Goal: Information Seeking & Learning: Understand process/instructions

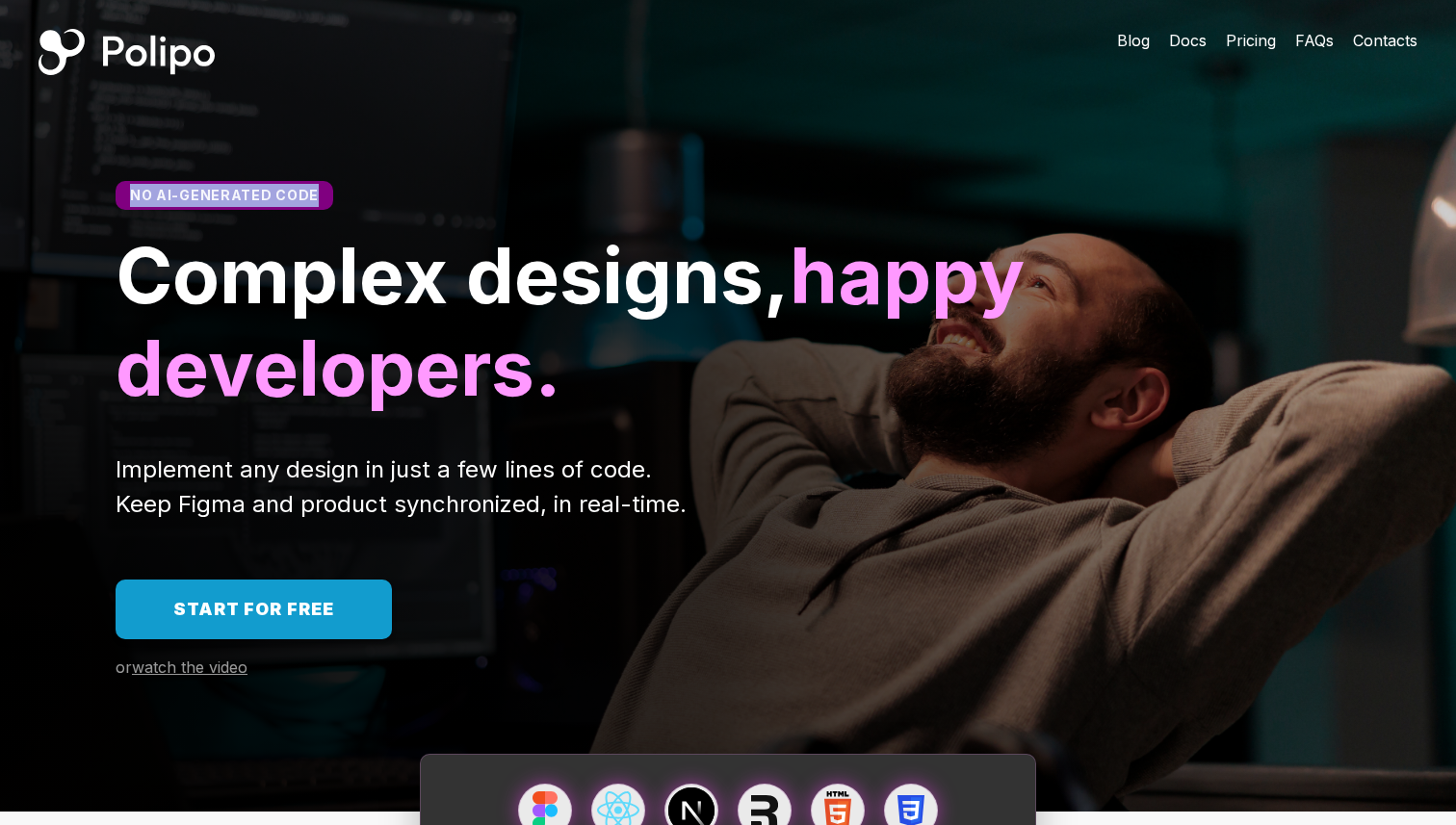
drag, startPoint x: 128, startPoint y: 198, endPoint x: 314, endPoint y: 197, distance: 186.0
click at [316, 197] on div "No AI-generated code" at bounding box center [224, 195] width 218 height 29
click at [278, 265] on span "Complex designs," at bounding box center [453, 275] width 674 height 93
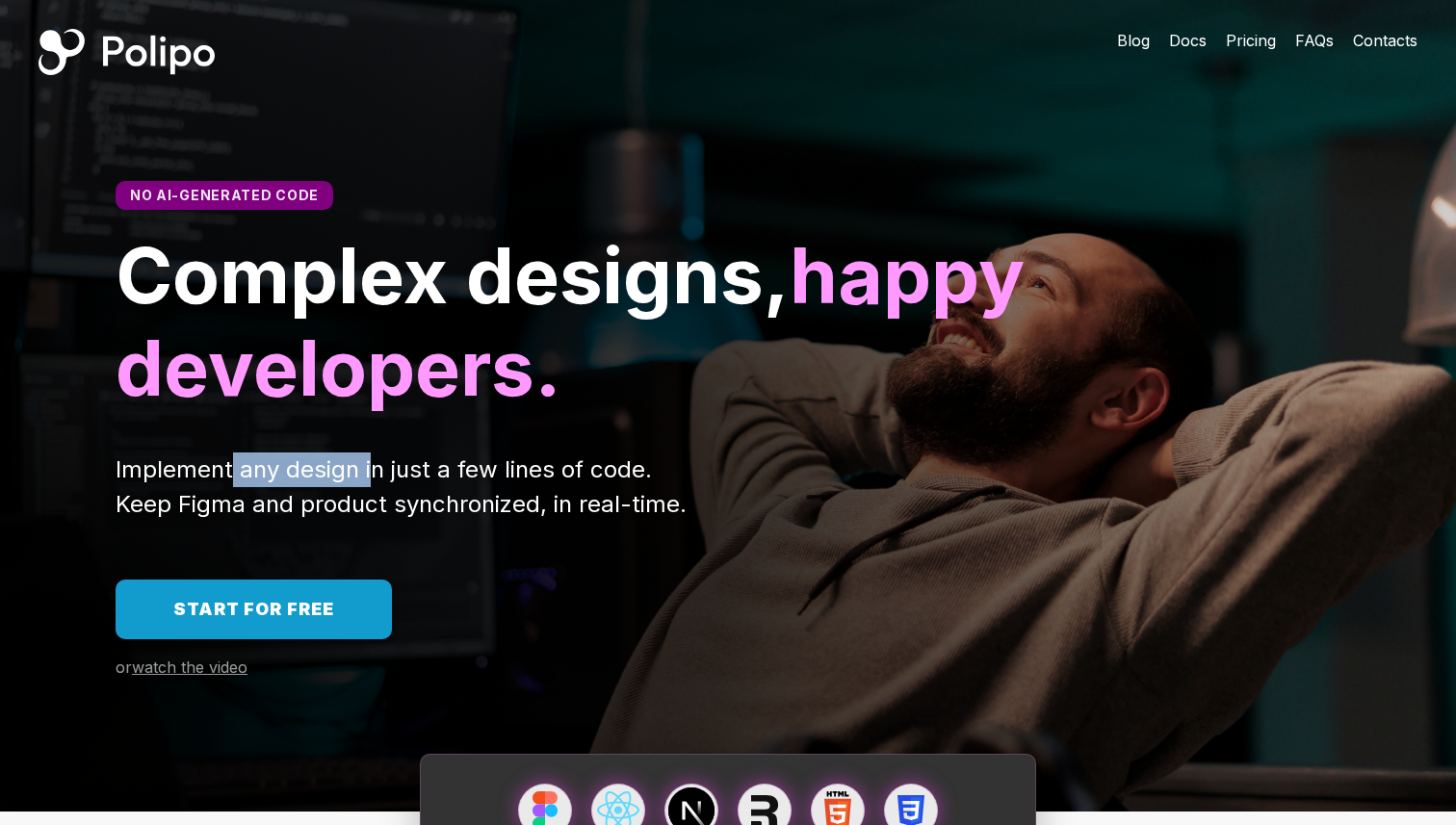
drag, startPoint x: 230, startPoint y: 473, endPoint x: 366, endPoint y: 473, distance: 136.0
click at [367, 473] on span "Implement any design in just a few lines of code. Keep Figma and product synchr…" at bounding box center [401, 486] width 571 height 63
click at [366, 473] on span "Implement any design in just a few lines of code. Keep Figma and product synchr…" at bounding box center [401, 486] width 571 height 63
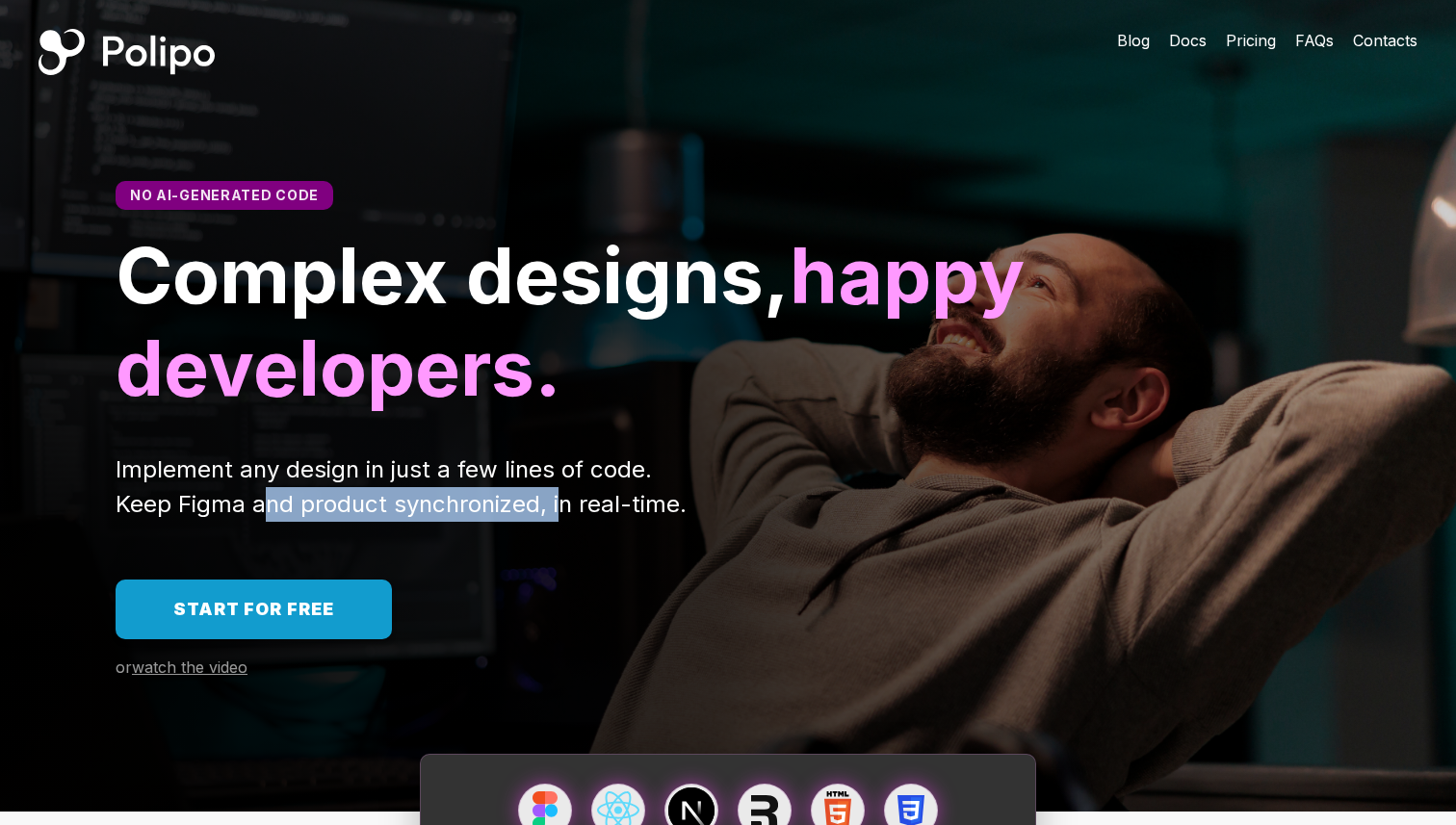
drag, startPoint x: 271, startPoint y: 501, endPoint x: 551, endPoint y: 500, distance: 280.0
click at [552, 500] on span "Implement any design in just a few lines of code. Keep Figma and product synchr…" at bounding box center [401, 486] width 571 height 63
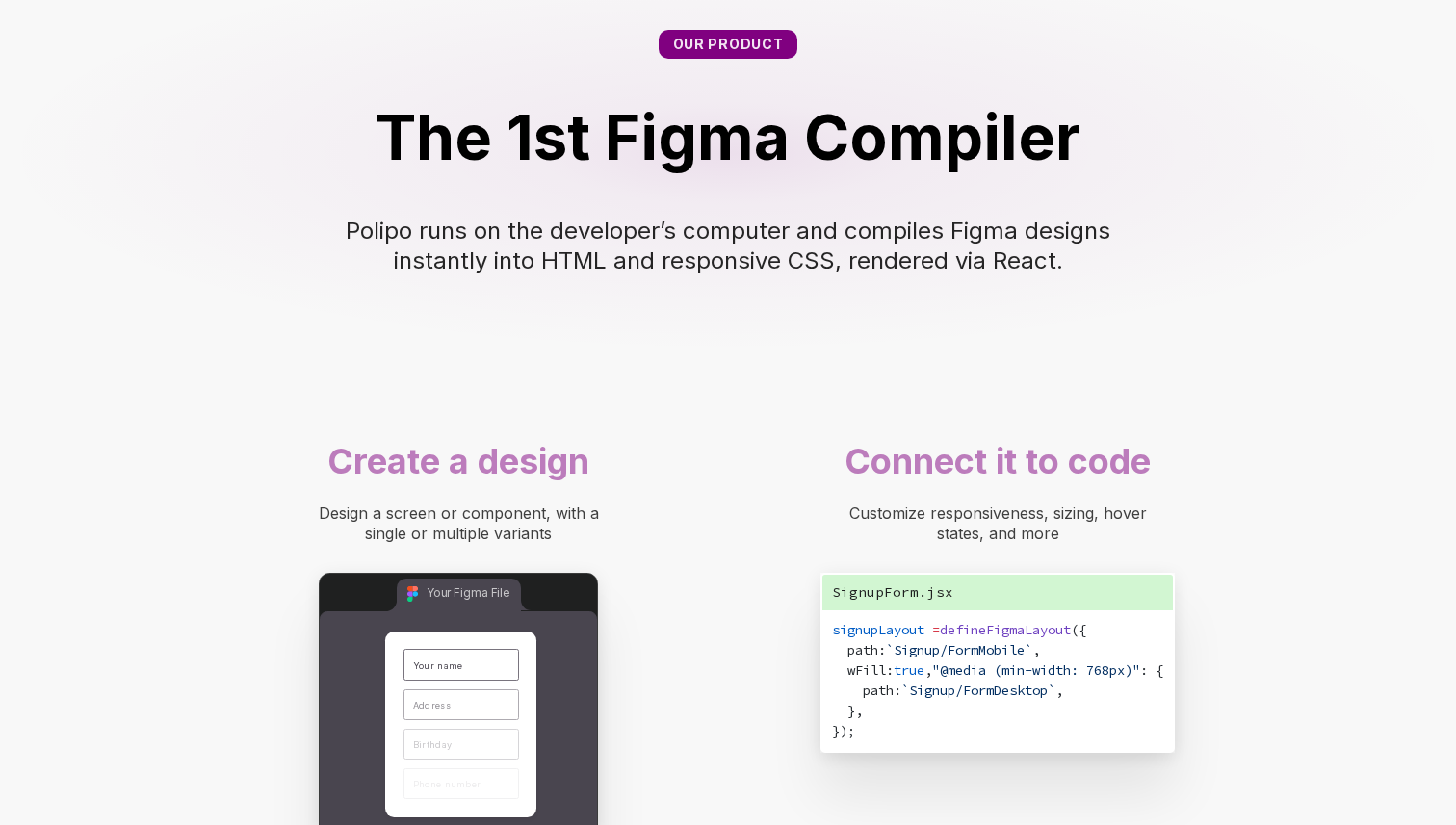
scroll to position [1114, 0]
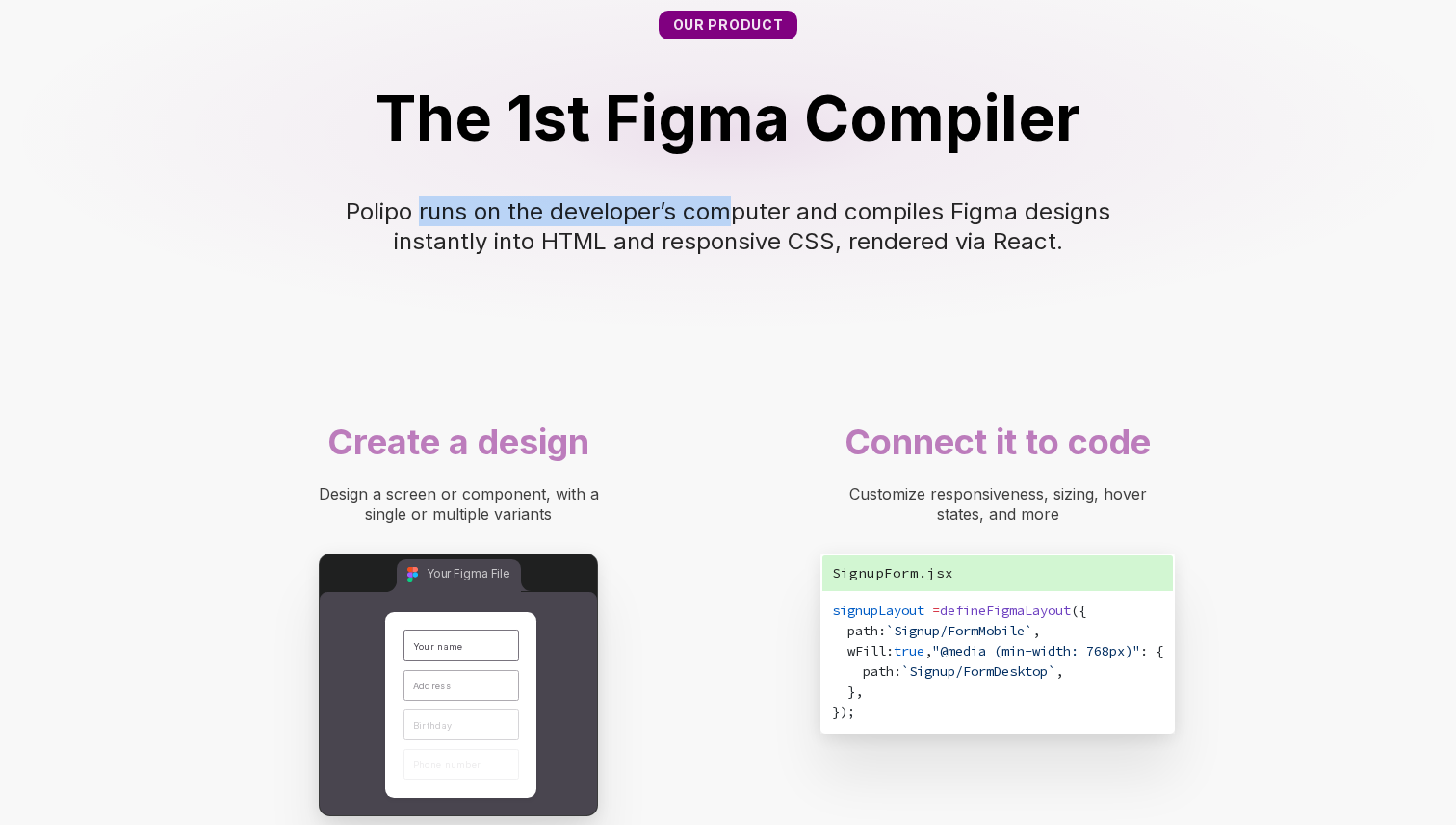
drag, startPoint x: 429, startPoint y: 207, endPoint x: 738, endPoint y: 207, distance: 309.0
click at [738, 207] on span "Polipo runs on the developer’s computer and compiles Figma designs instantly in…" at bounding box center [732, 227] width 772 height 58
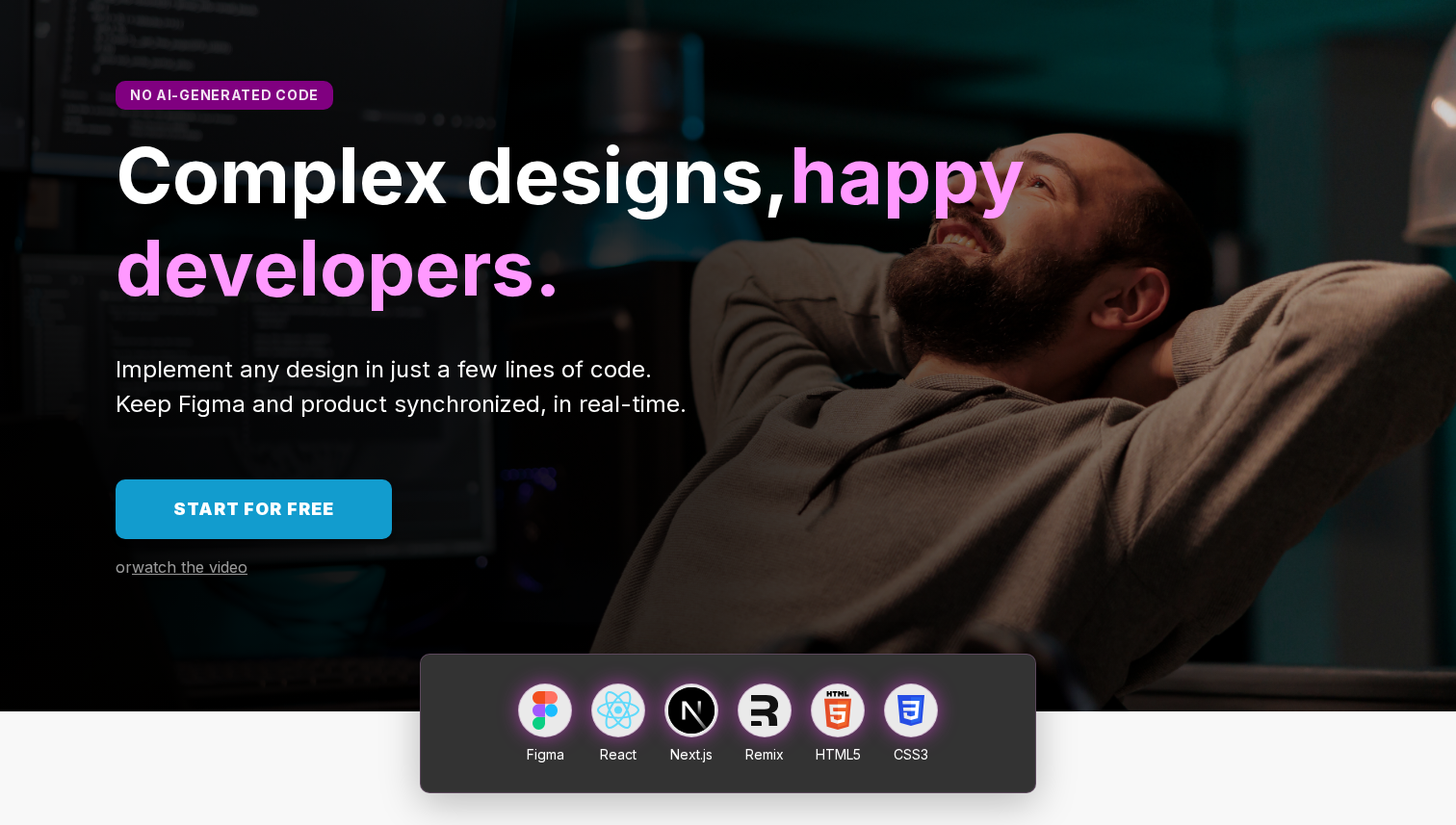
scroll to position [0, 0]
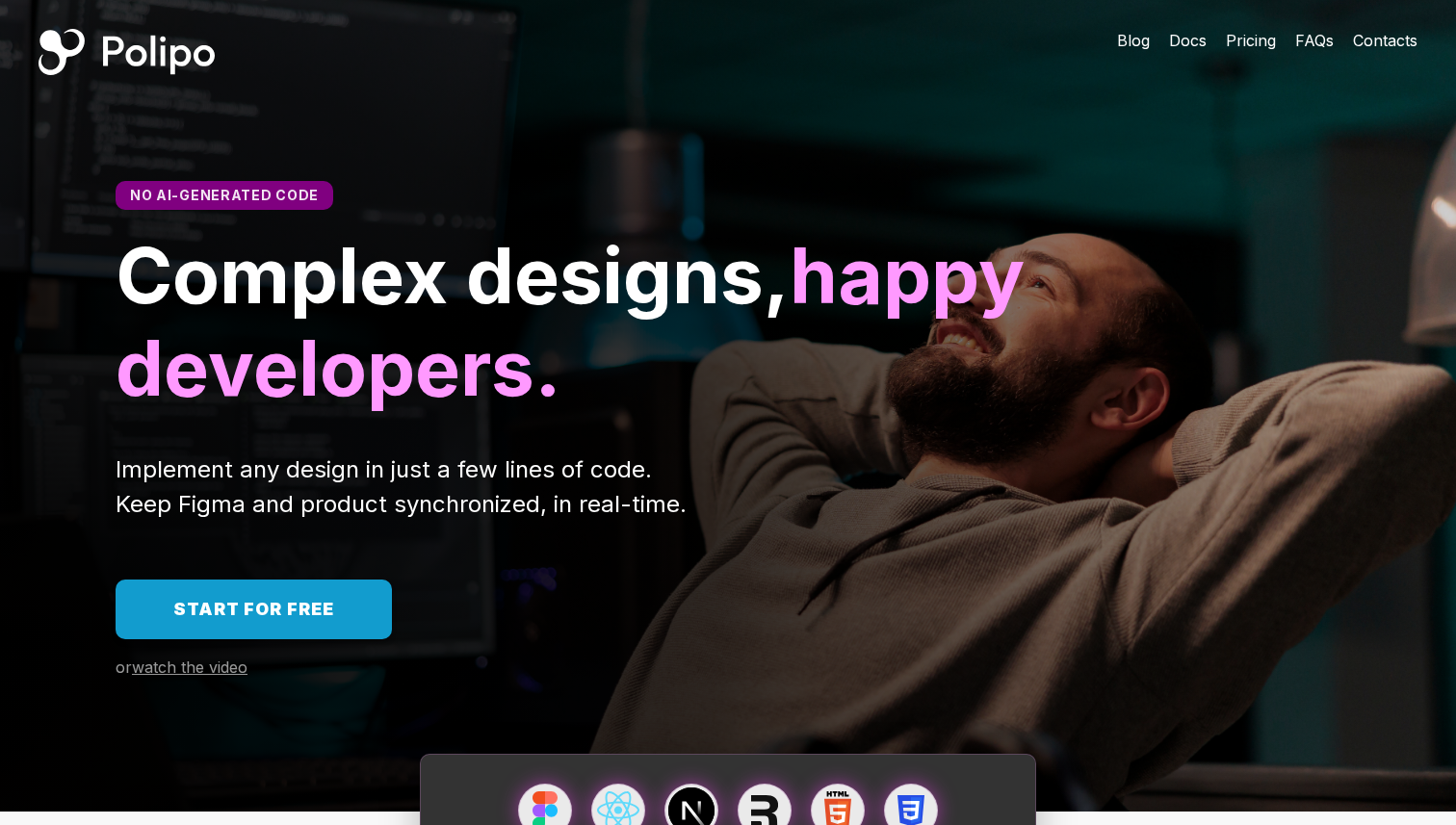
click at [1253, 44] on span "Pricing" at bounding box center [1251, 40] width 50 height 19
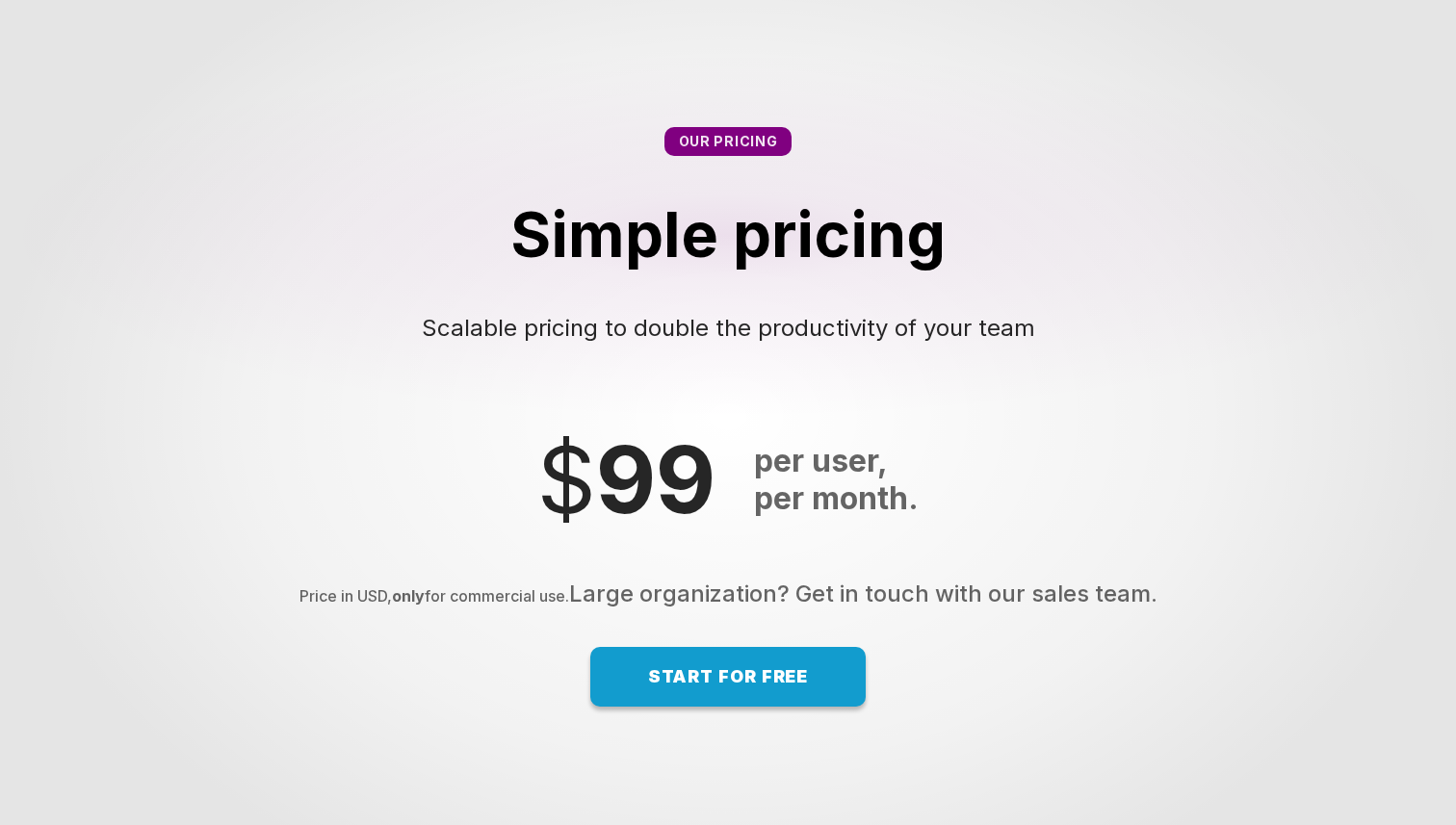
scroll to position [12798, 0]
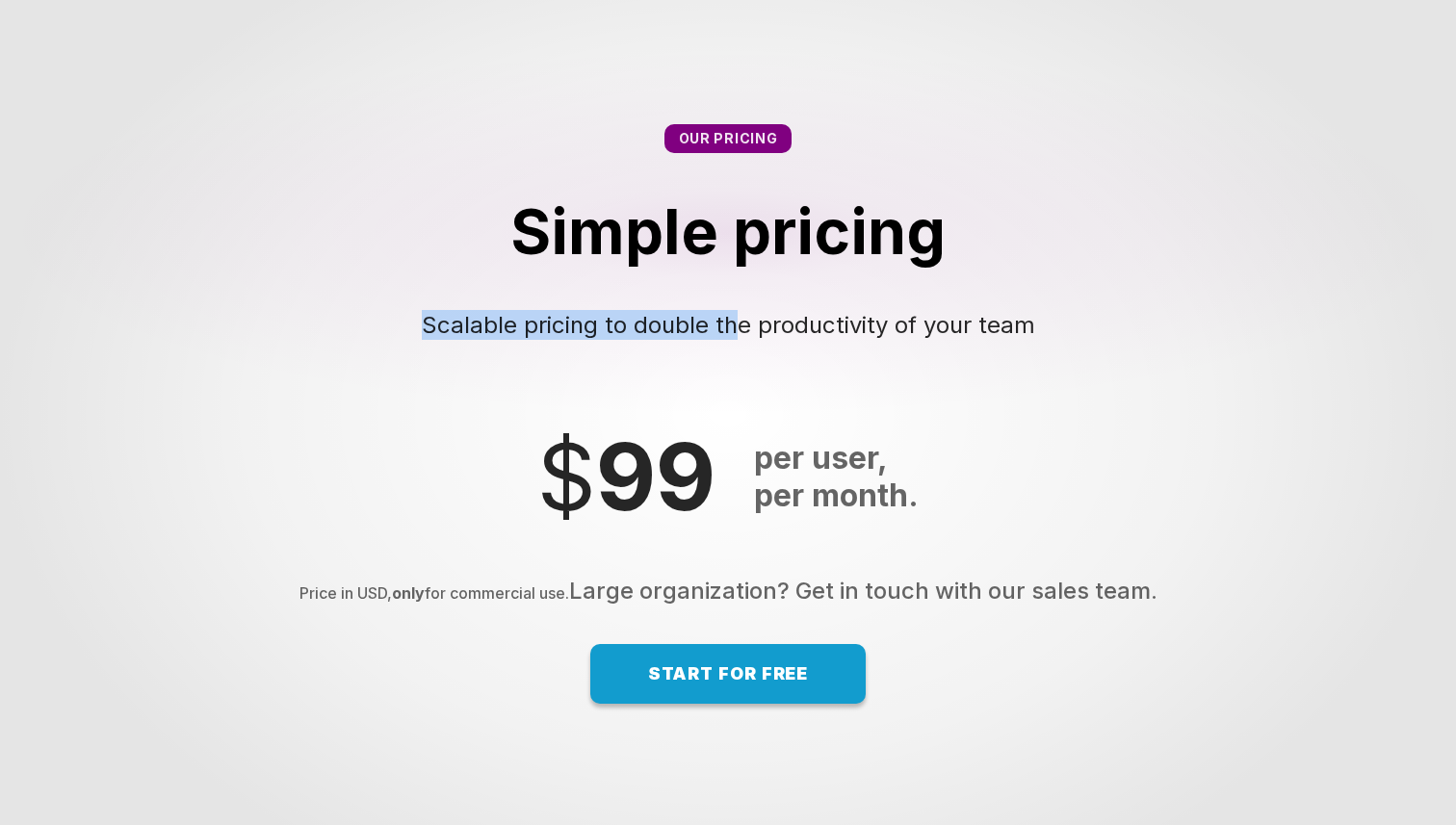
drag, startPoint x: 424, startPoint y: 321, endPoint x: 735, endPoint y: 324, distance: 311.0
click at [735, 324] on span "Scalable pricing to double the productivity of your team" at bounding box center [728, 325] width 614 height 28
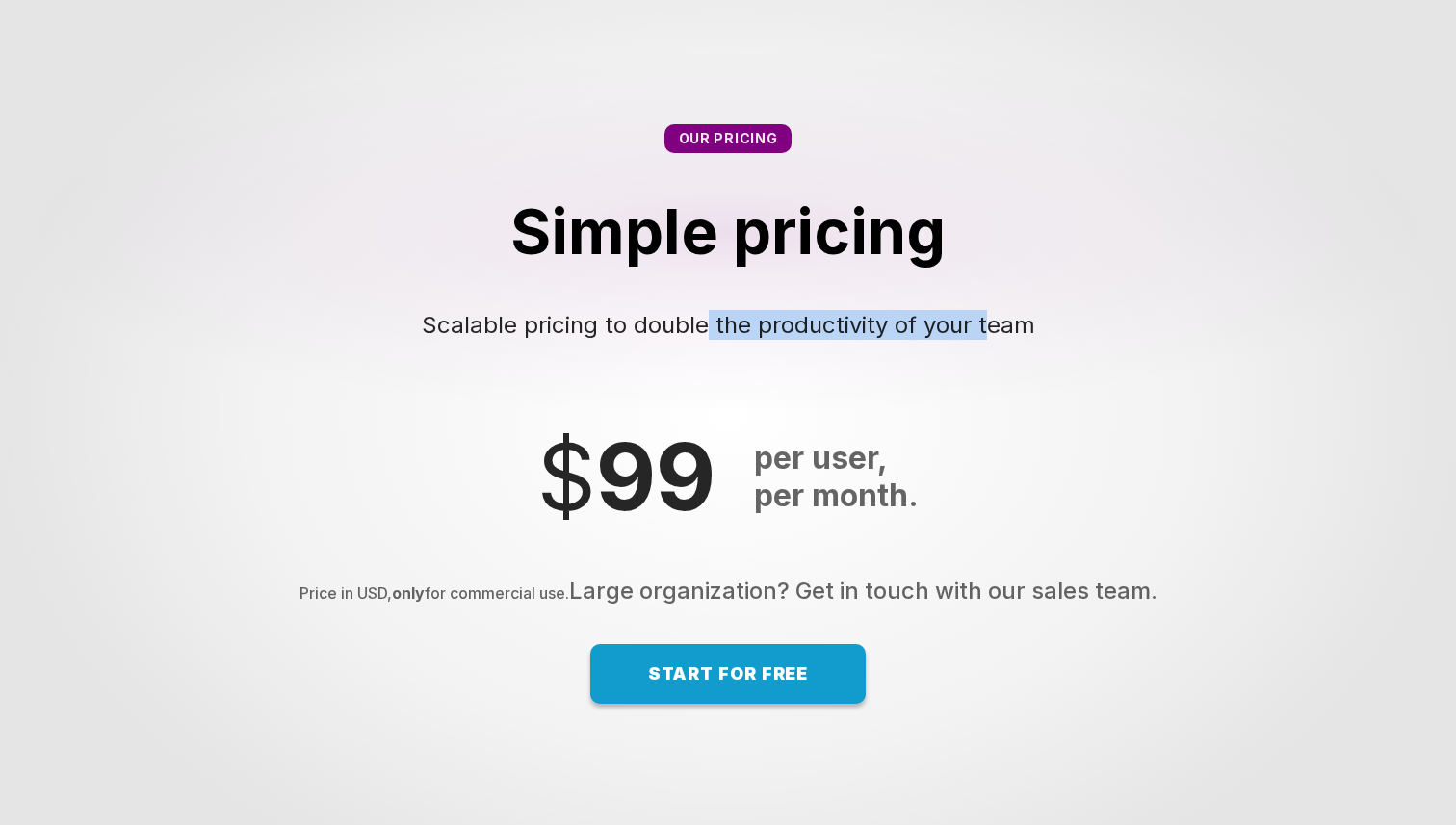
drag, startPoint x: 711, startPoint y: 324, endPoint x: 996, endPoint y: 329, distance: 285.0
click at [994, 326] on span "Scalable pricing to double the productivity of your team" at bounding box center [728, 325] width 614 height 28
click at [998, 328] on span "Scalable pricing to double the productivity of your team" at bounding box center [728, 325] width 614 height 28
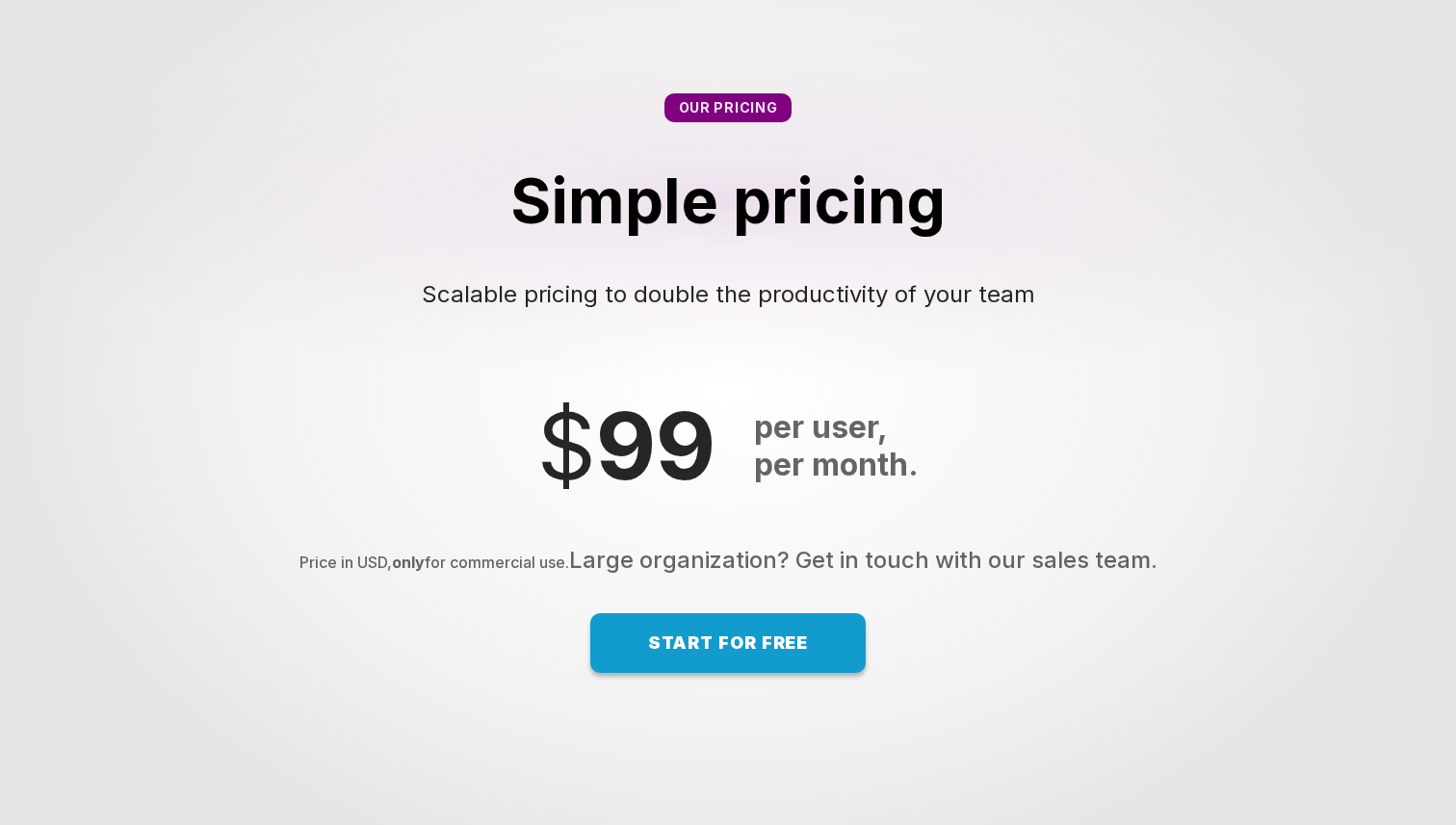
scroll to position [12851, 0]
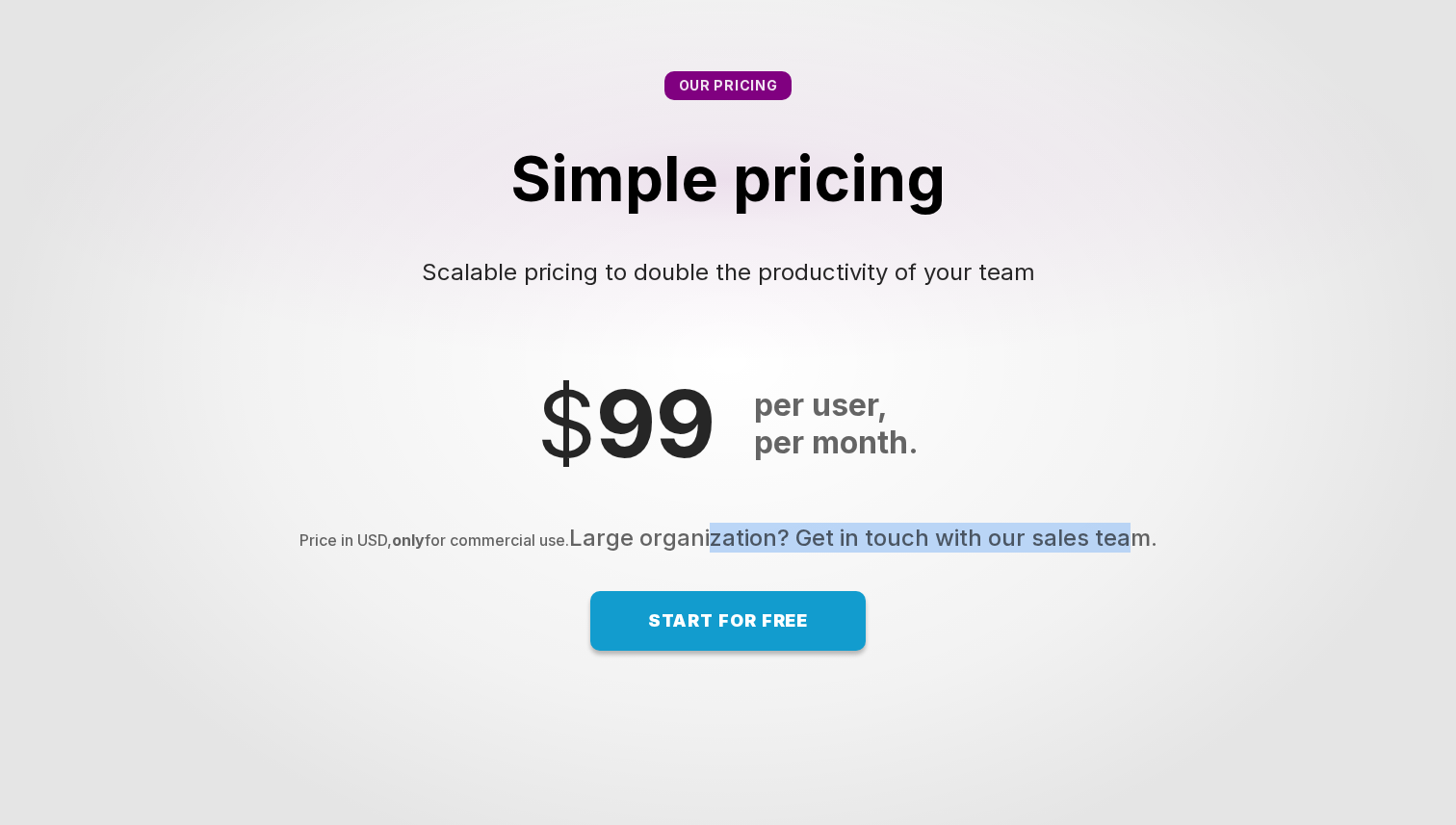
drag, startPoint x: 566, startPoint y: 567, endPoint x: 1000, endPoint y: 567, distance: 434.0
click at [997, 552] on span "Large organization? Get in touch with our sales team." at bounding box center [863, 538] width 589 height 28
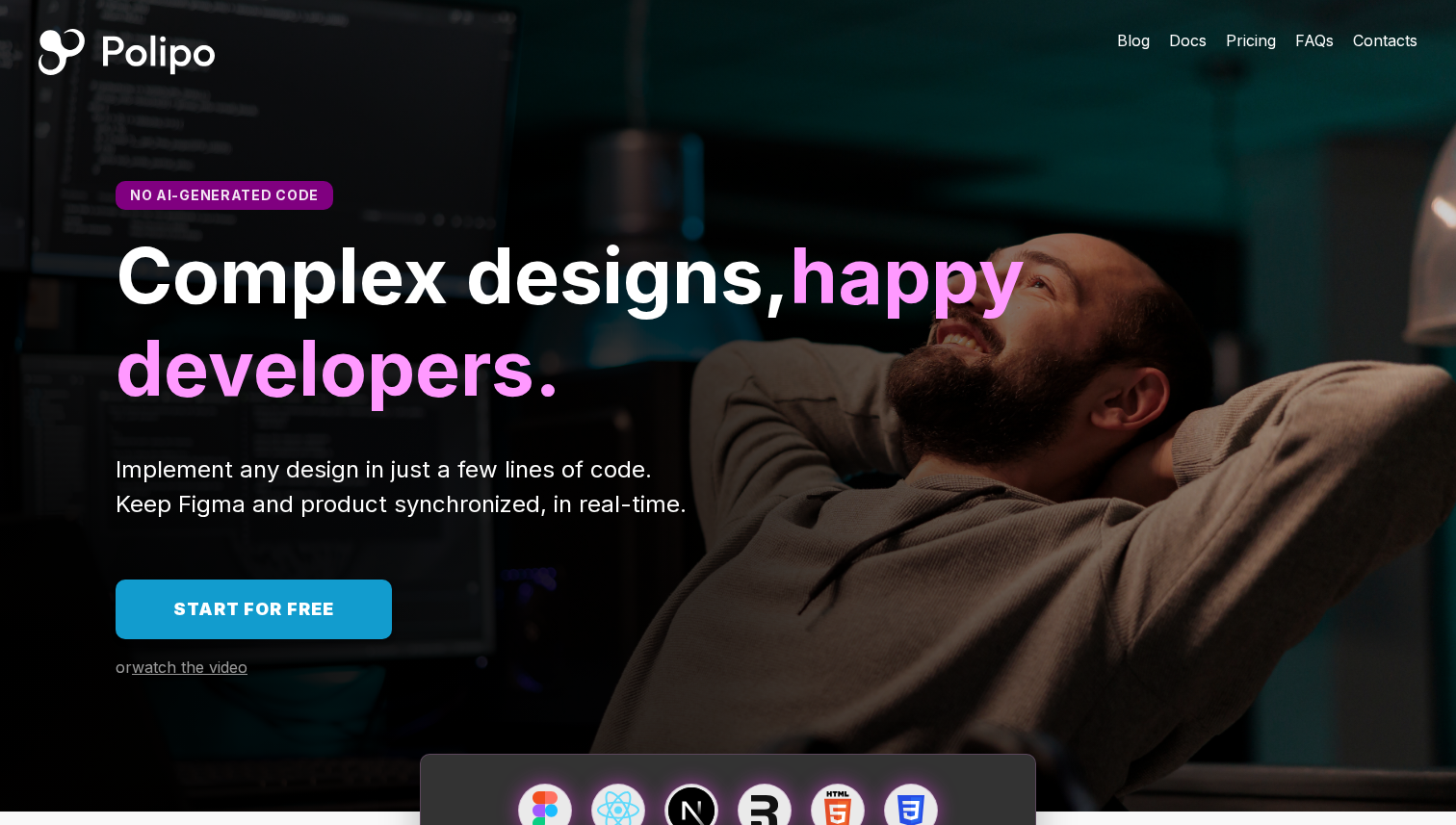
click at [210, 600] on span "Start for free" at bounding box center [254, 608] width 161 height 20
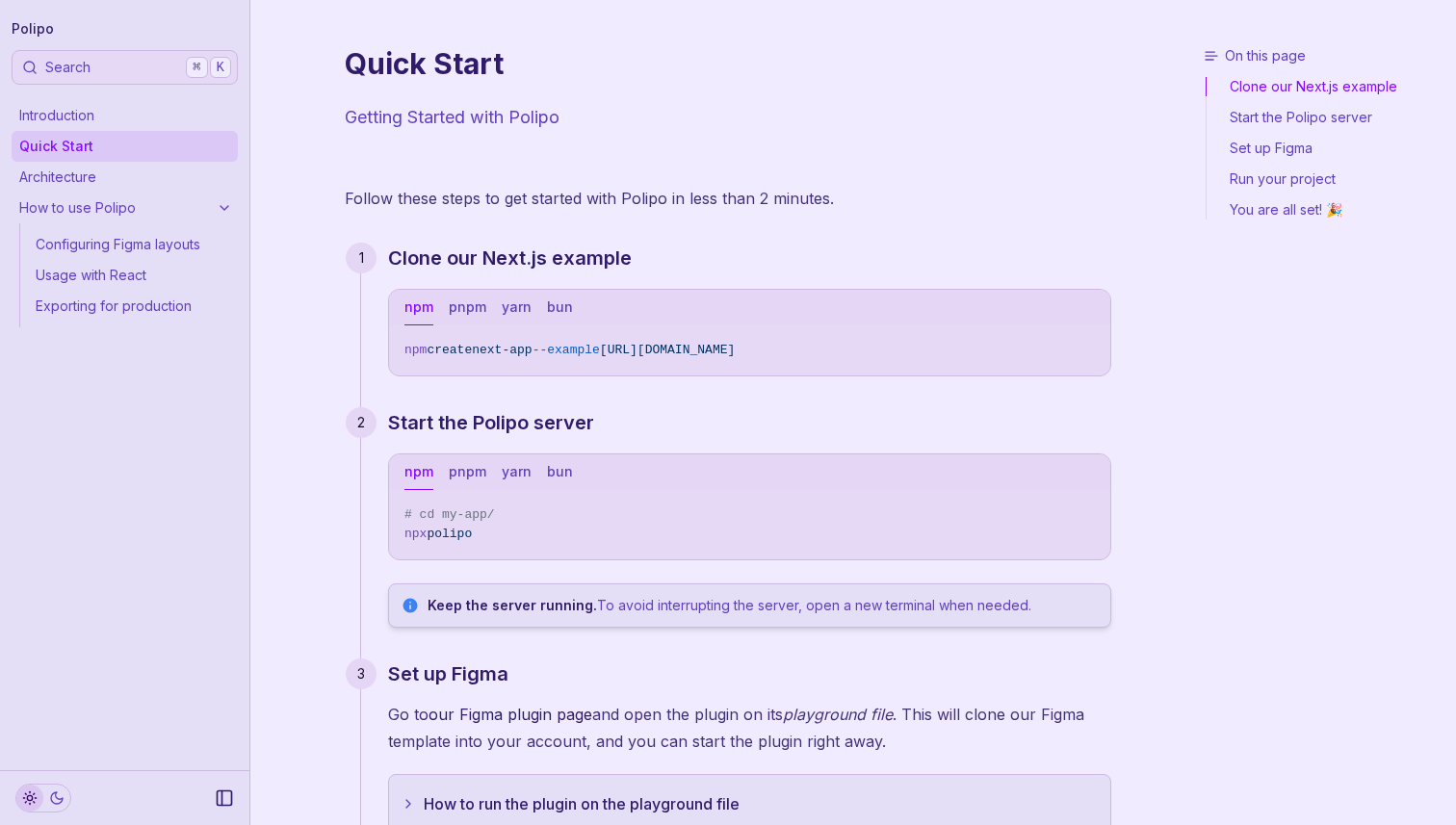
click at [68, 114] on link "Introduction" at bounding box center [125, 115] width 227 height 31
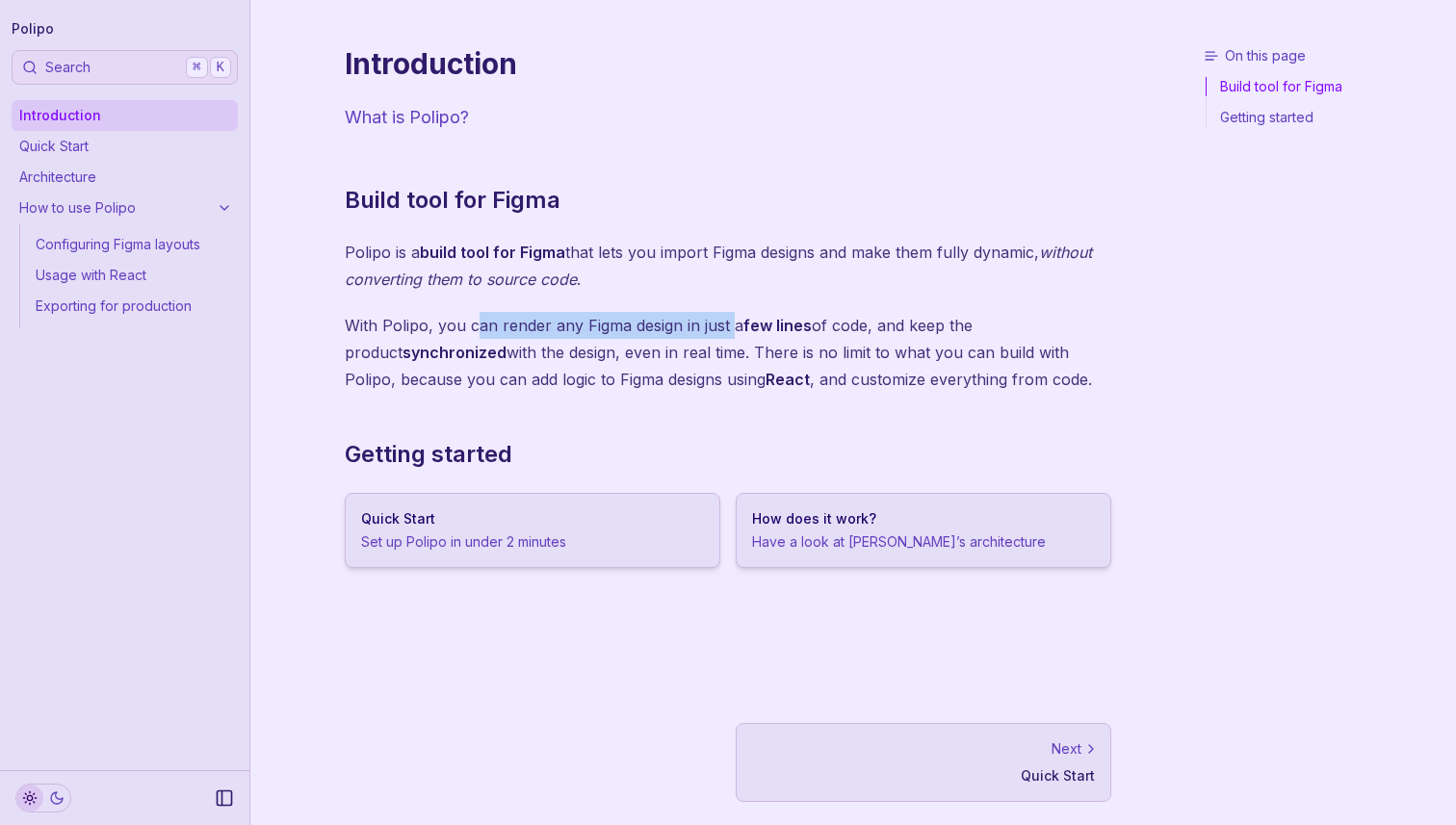
drag, startPoint x: 476, startPoint y: 318, endPoint x: 729, endPoint y: 318, distance: 253.0
click at [729, 318] on p "With Polipo, you can render any Figma design in just a few lines of code, and k…" at bounding box center [728, 352] width 767 height 81
click at [770, 335] on p "With Polipo, you can render any Figma design in just a few lines of code, and k…" at bounding box center [728, 352] width 767 height 81
click at [1095, 747] on icon at bounding box center [1091, 748] width 15 height 15
